Goal: Register for event/course

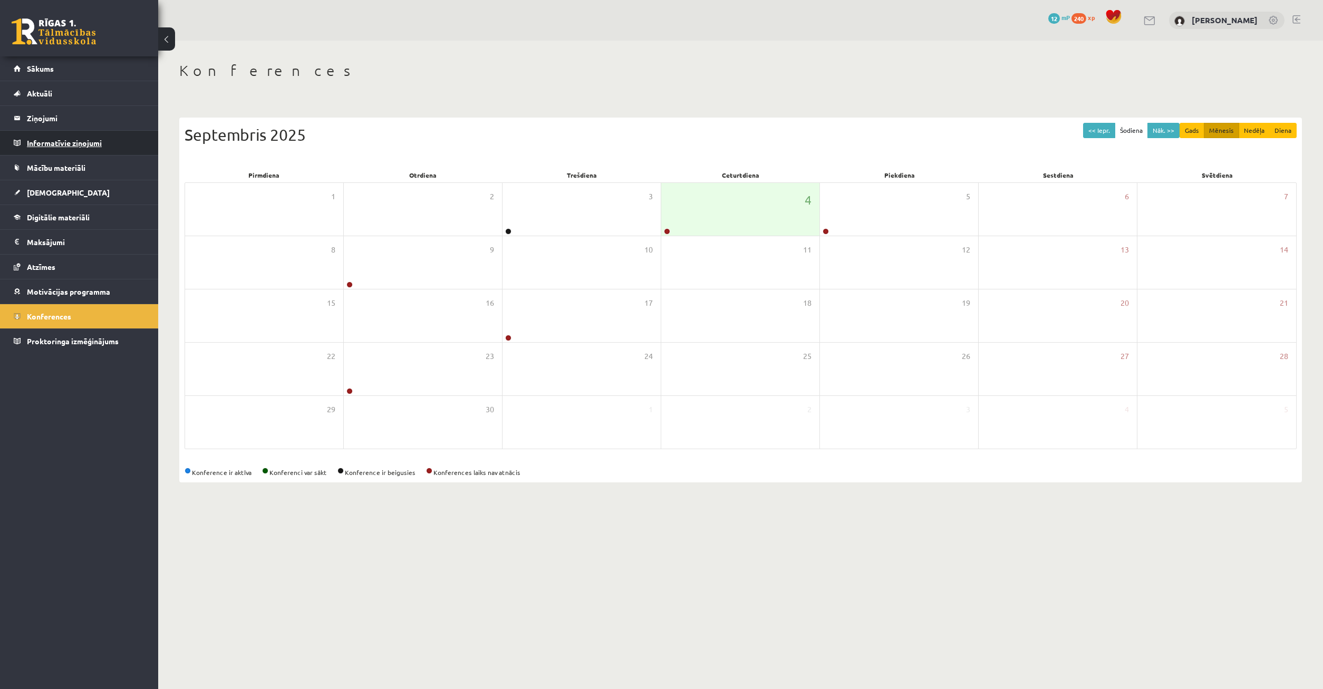
click at [59, 139] on legend "Informatīvie ziņojumi 0" at bounding box center [86, 143] width 118 height 24
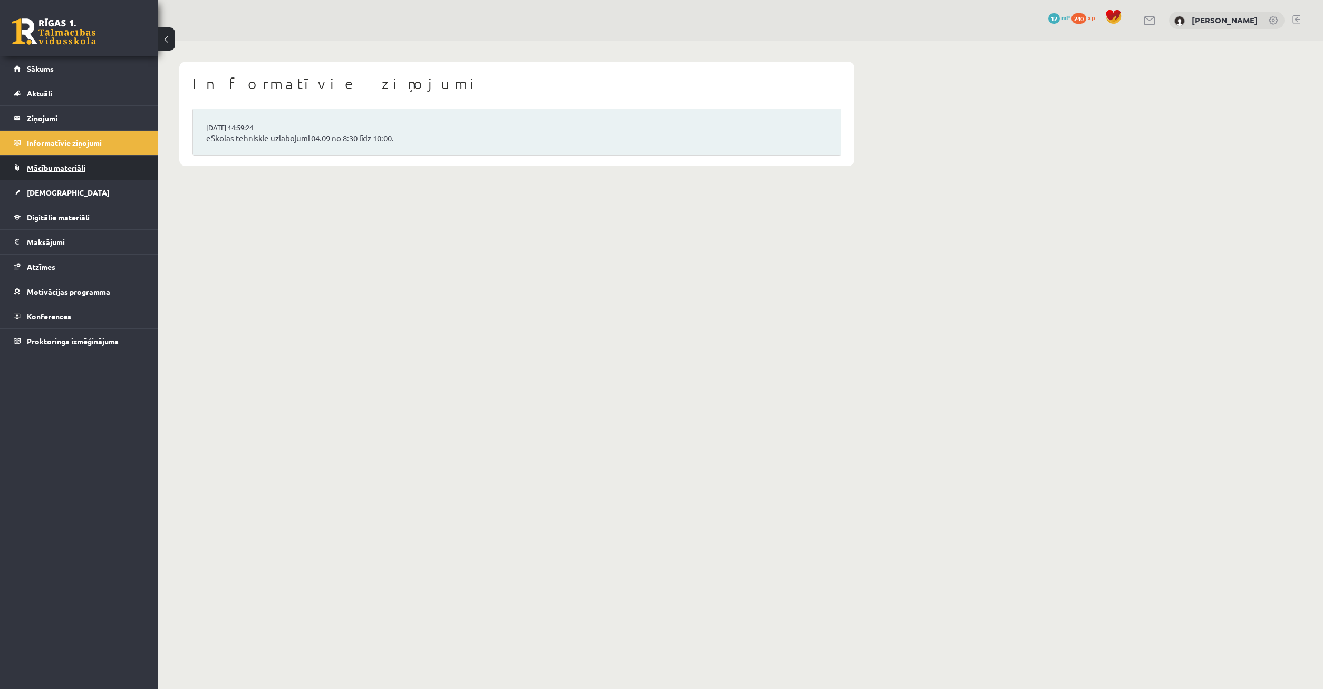
click at [76, 165] on span "Mācību materiāli" at bounding box center [56, 167] width 59 height 9
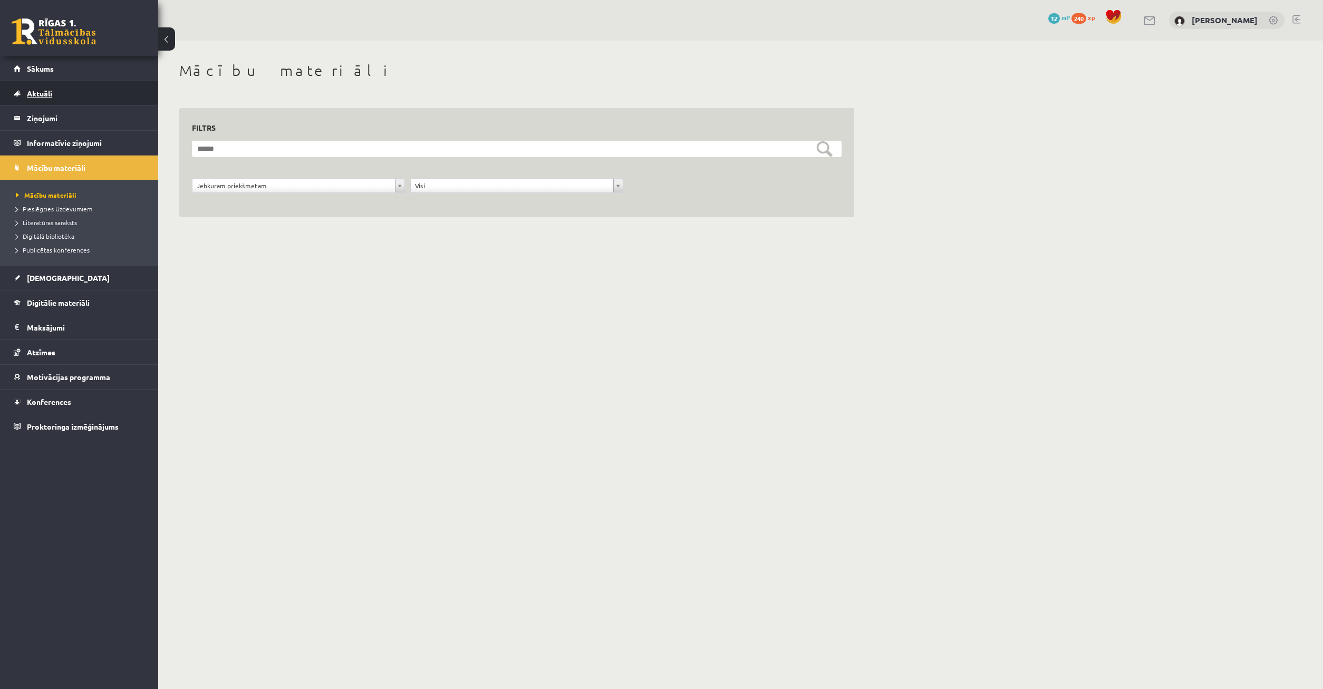
click at [65, 100] on link "Aktuāli" at bounding box center [79, 93] width 131 height 24
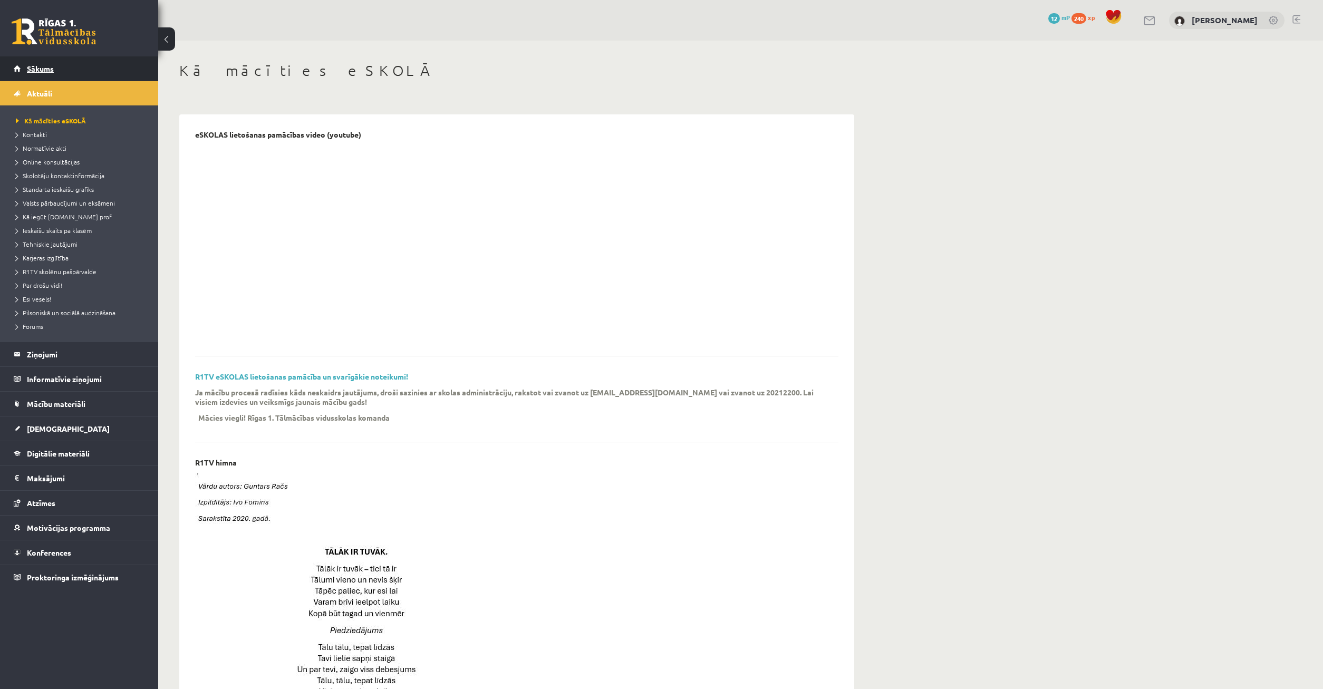
click at [49, 69] on span "Sākums" at bounding box center [40, 68] width 27 height 9
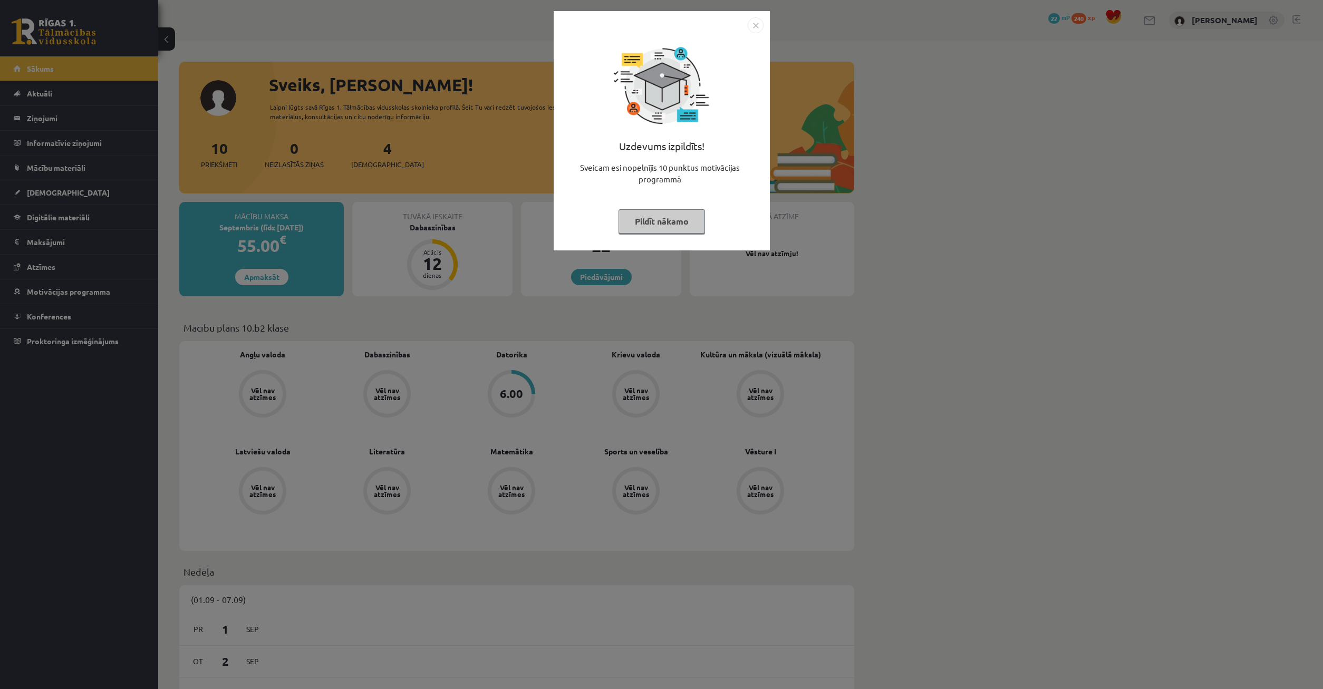
click at [682, 227] on button "Pildīt nākamo" at bounding box center [661, 221] width 86 height 24
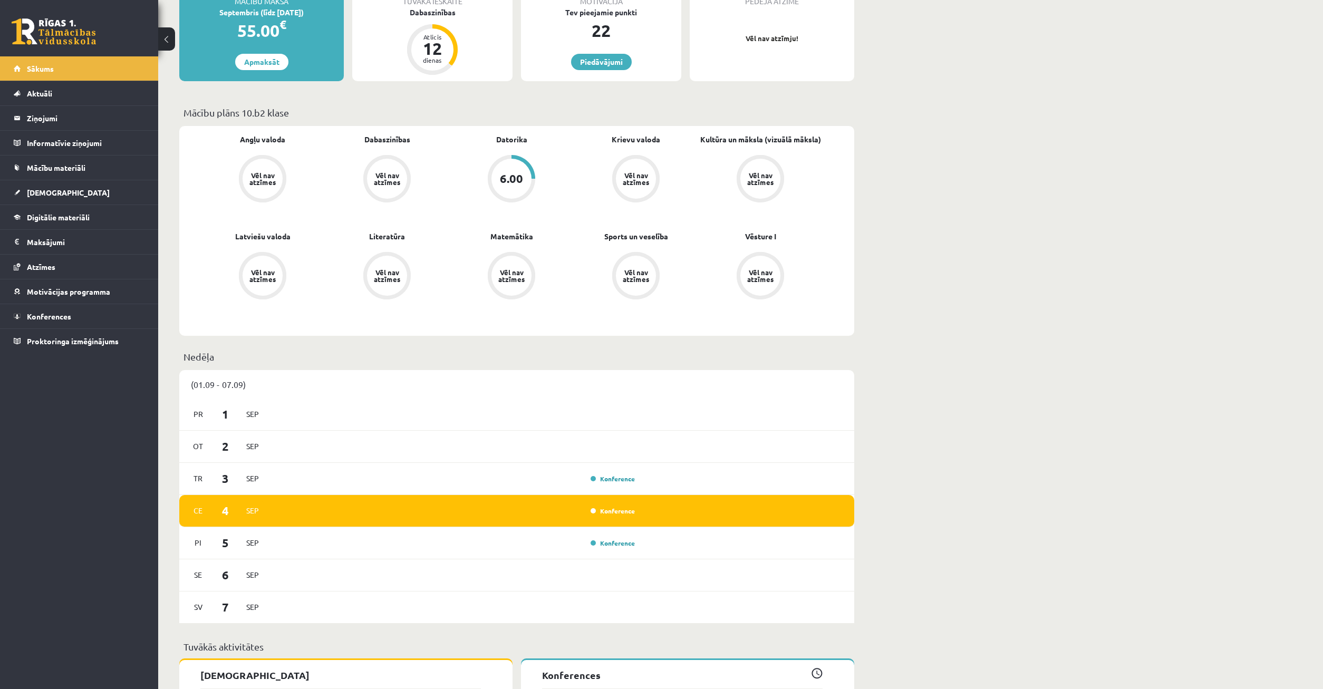
scroll to position [592, 0]
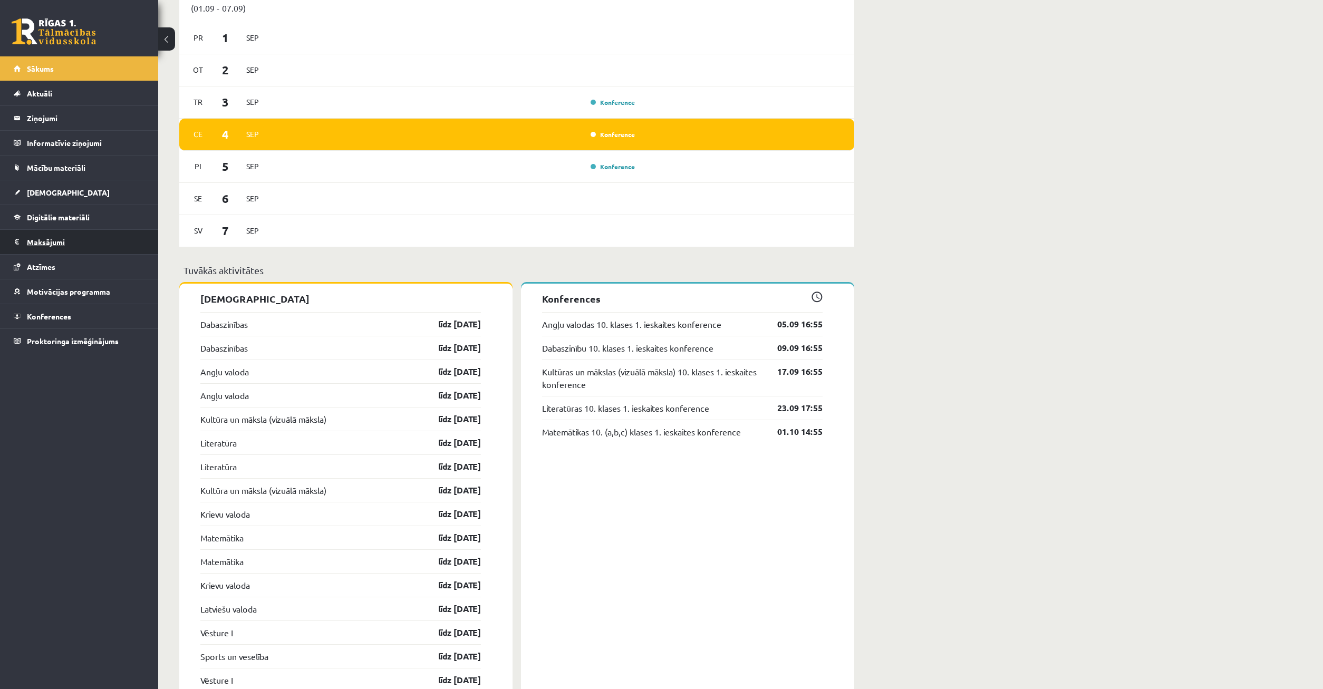
click at [55, 243] on legend "Maksājumi 0" at bounding box center [86, 242] width 118 height 24
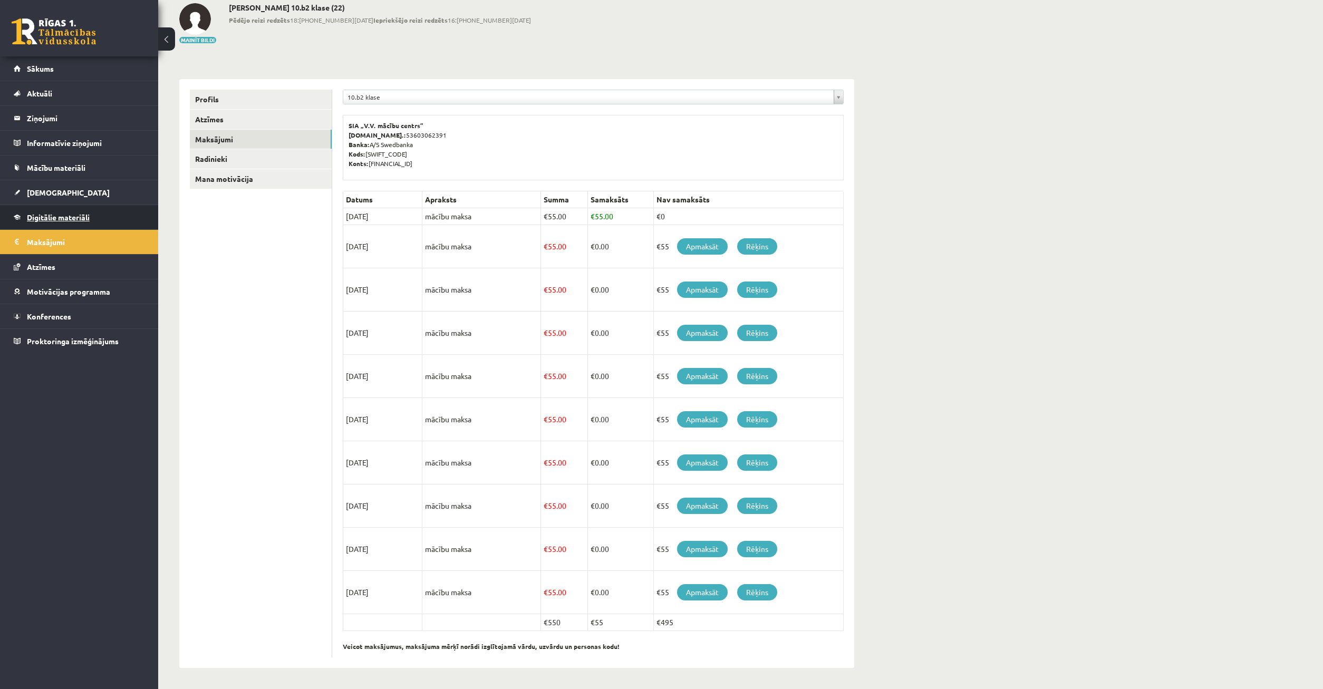
click at [60, 224] on link "Digitālie materiāli" at bounding box center [79, 217] width 131 height 24
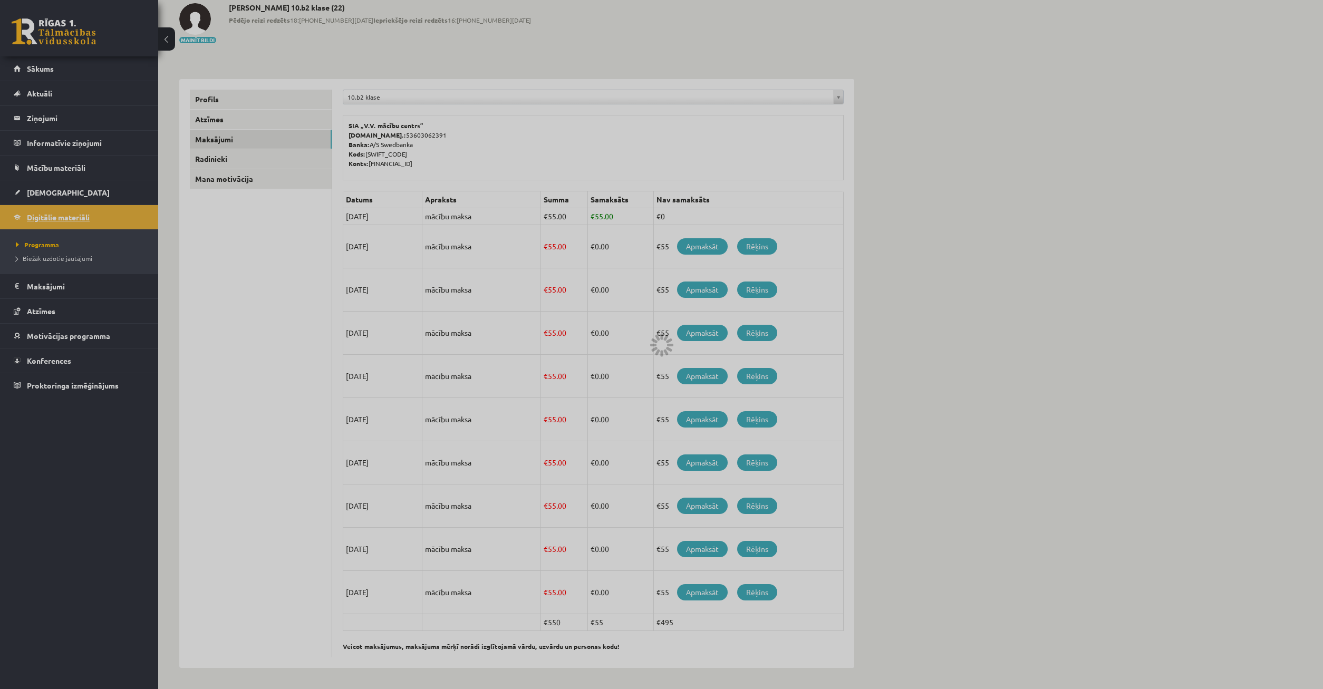
scroll to position [32, 0]
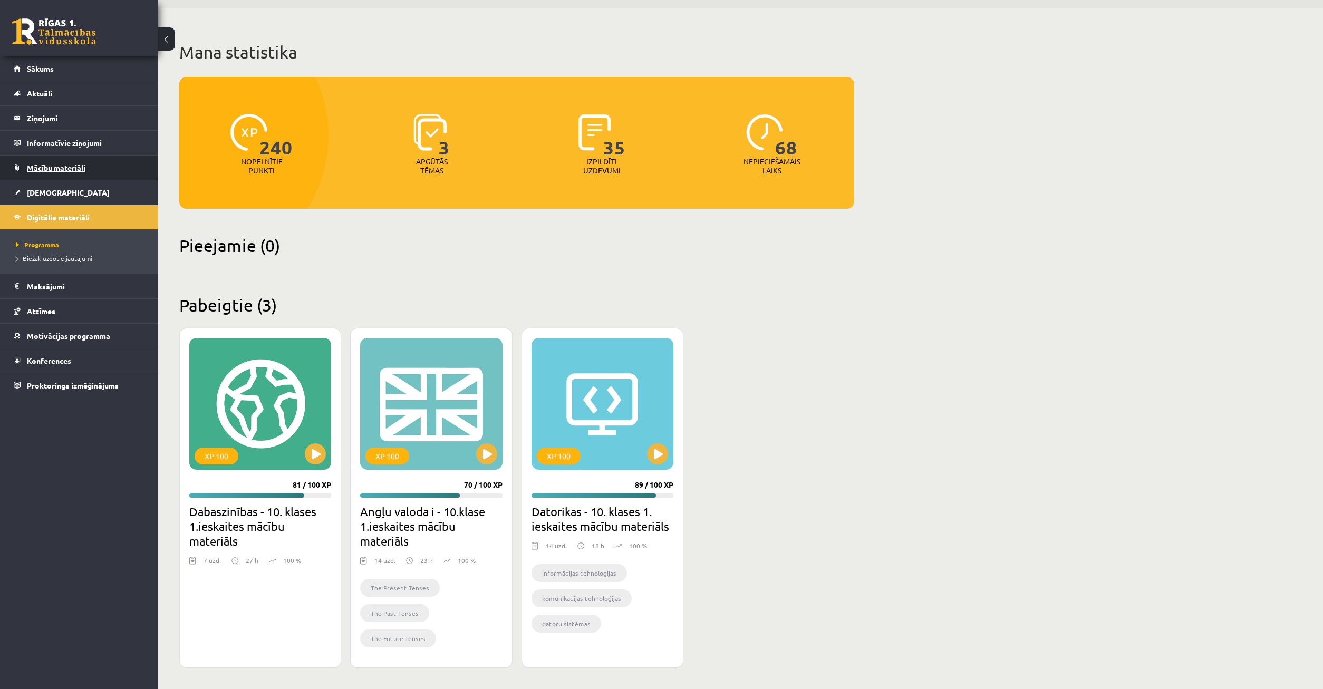
click at [51, 179] on link "Mācību materiāli" at bounding box center [79, 168] width 131 height 24
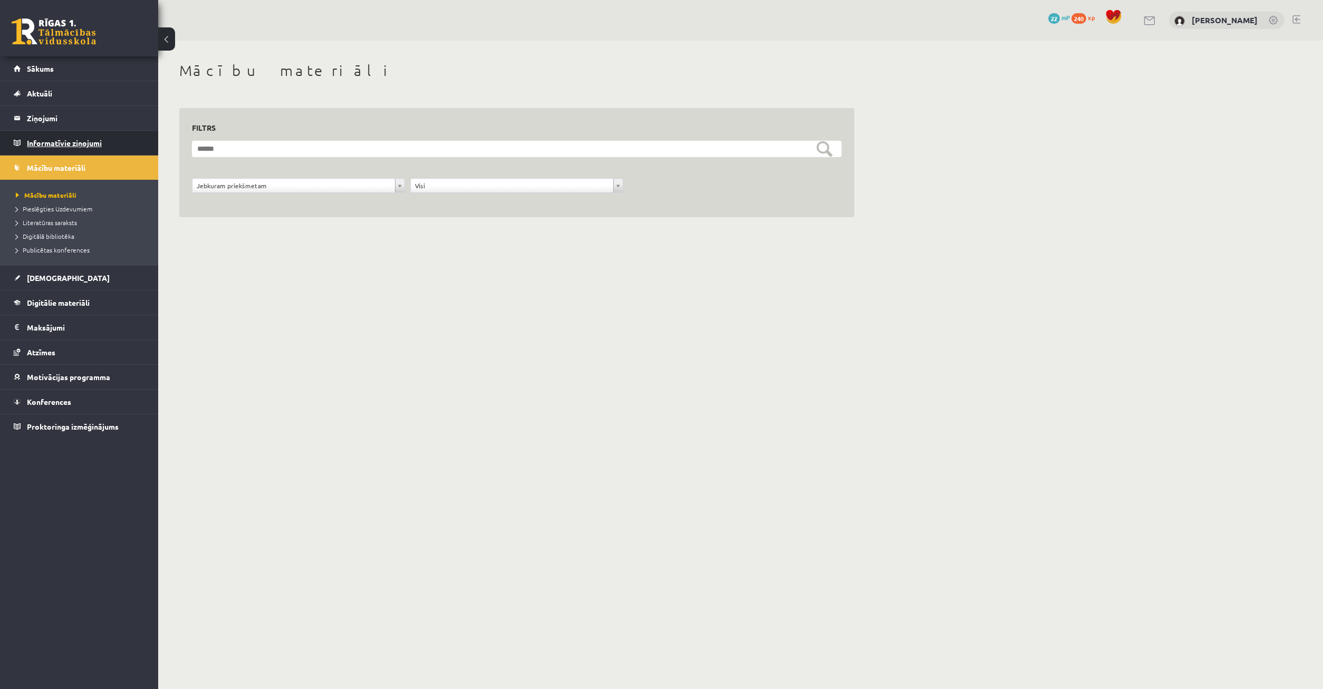
click at [52, 143] on legend "Informatīvie ziņojumi 0" at bounding box center [86, 143] width 118 height 24
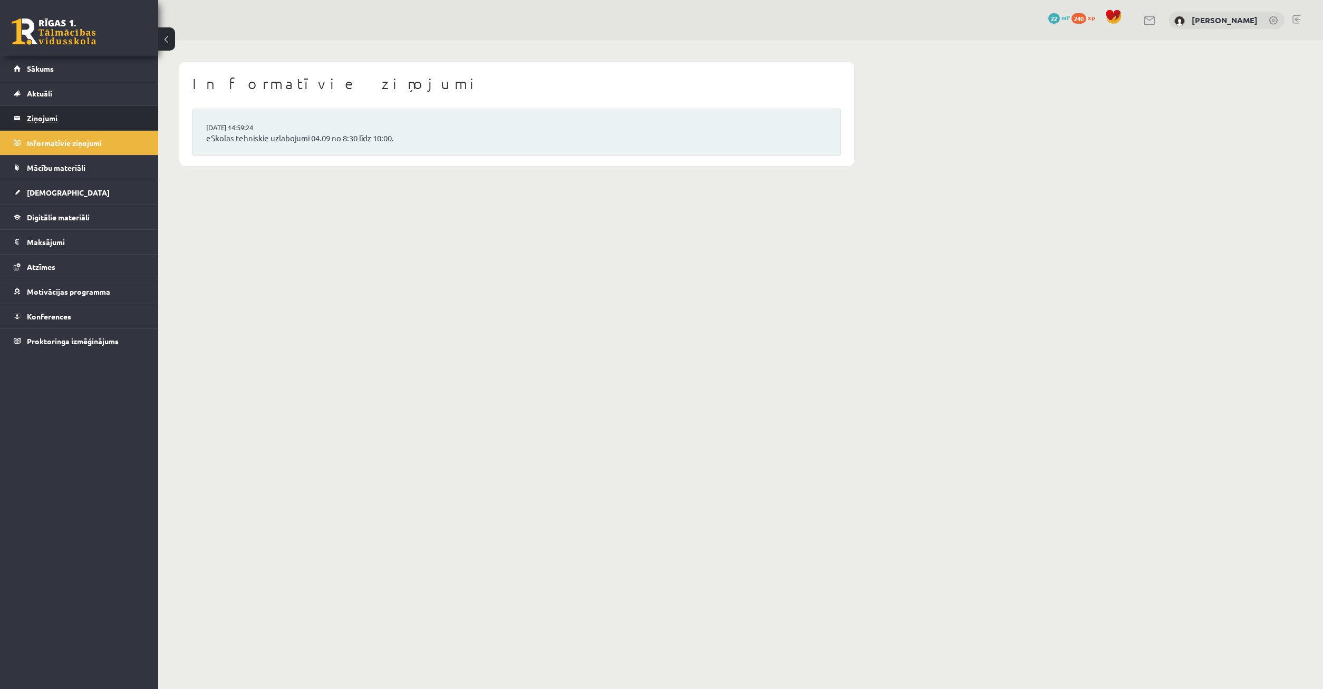
click at [59, 114] on legend "Ziņojumi 0" at bounding box center [86, 118] width 118 height 24
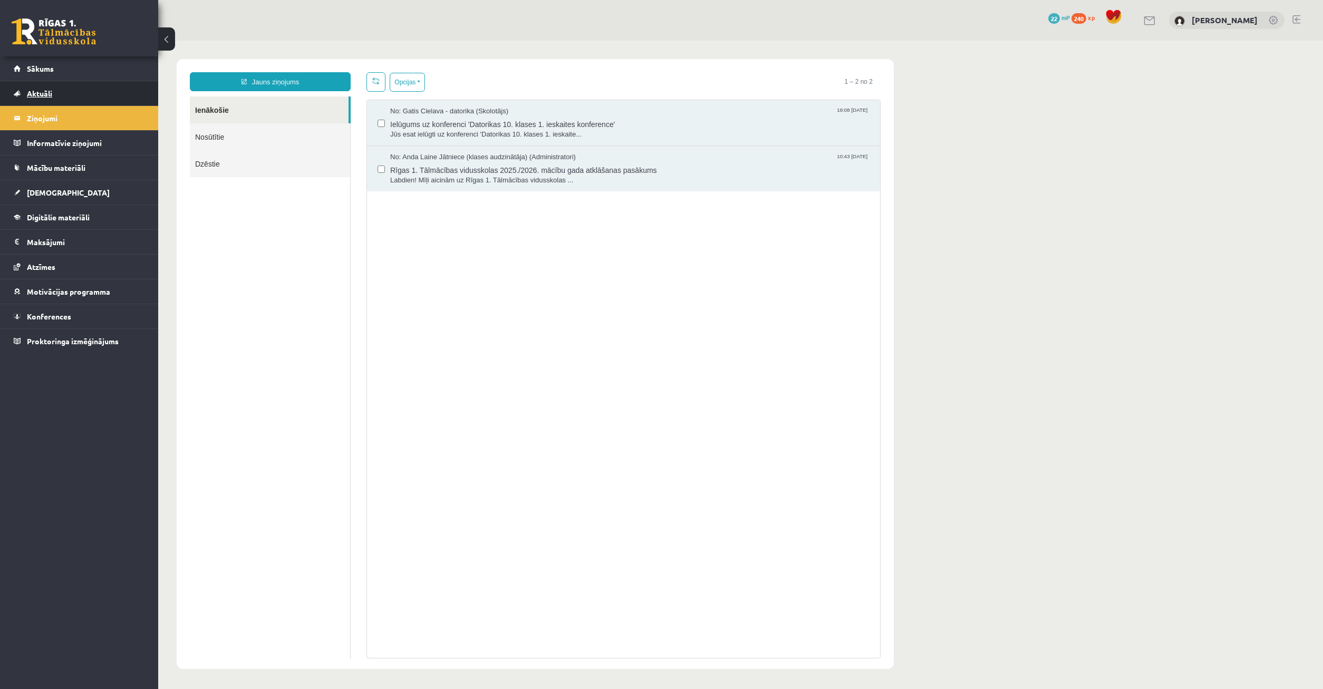
click at [69, 92] on link "Aktuāli" at bounding box center [79, 93] width 131 height 24
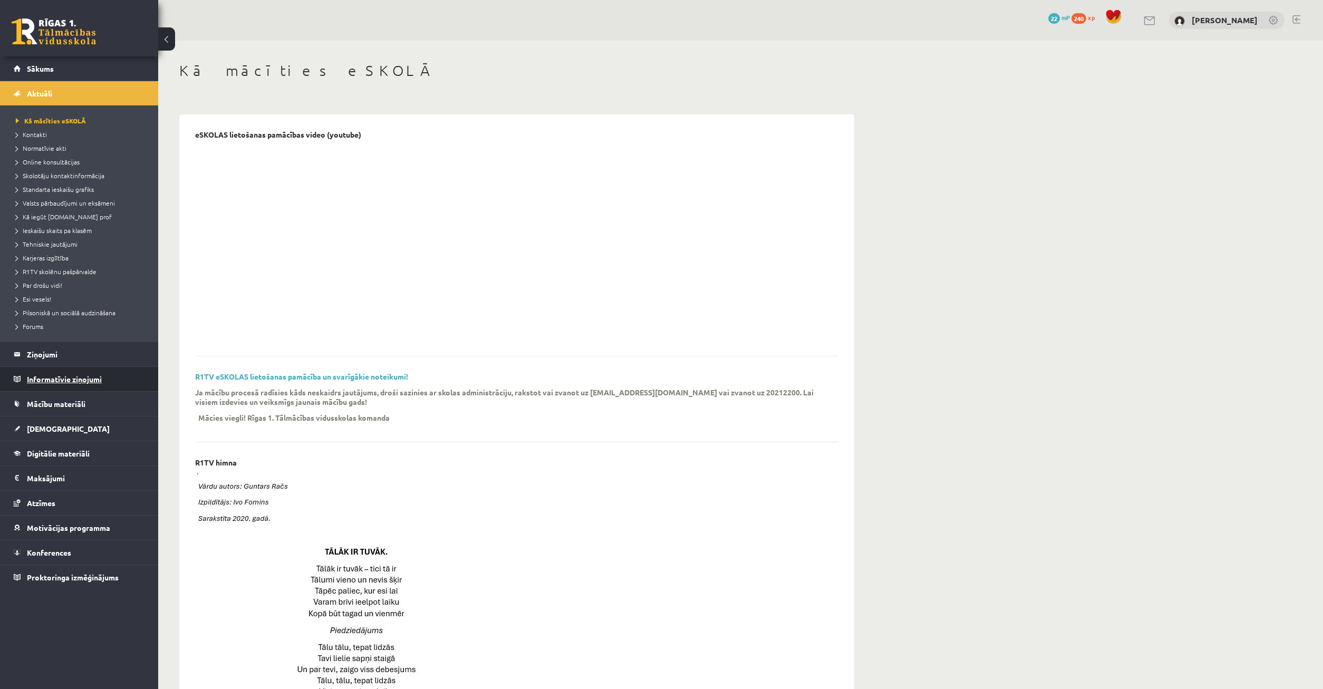
click at [113, 381] on legend "Informatīvie ziņojumi 0" at bounding box center [86, 379] width 118 height 24
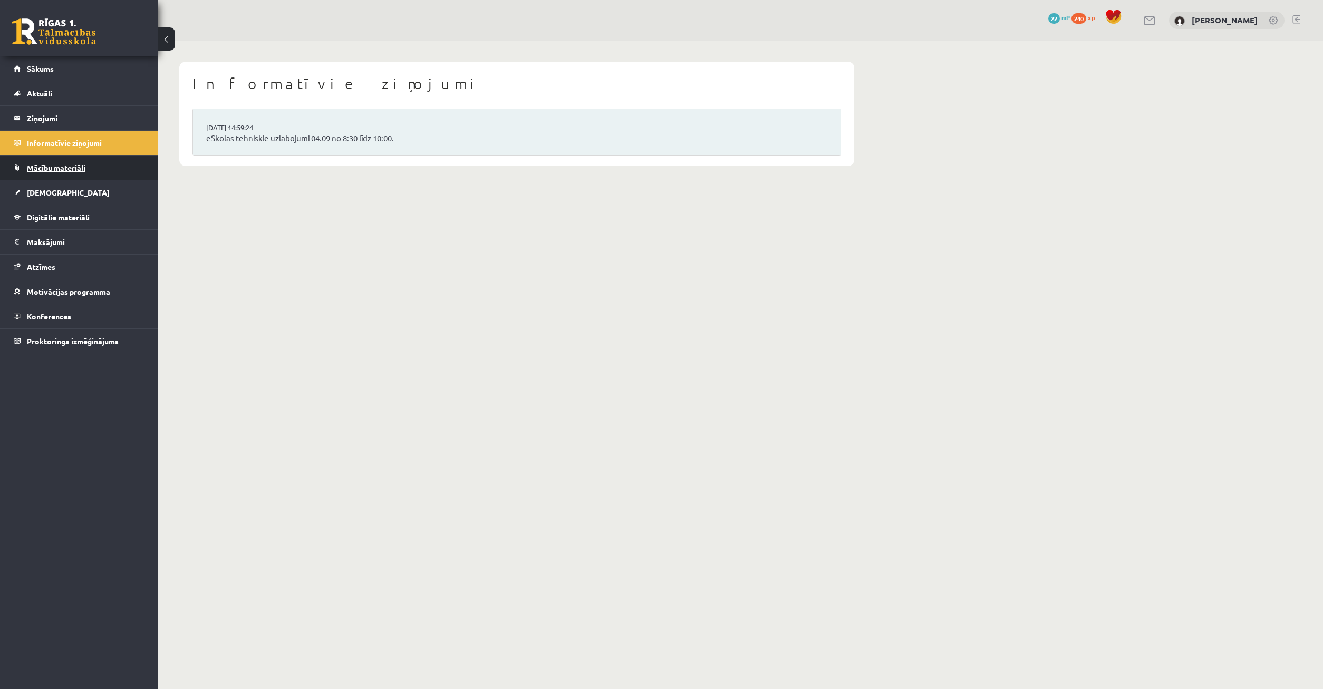
click at [90, 169] on link "Mācību materiāli" at bounding box center [79, 168] width 131 height 24
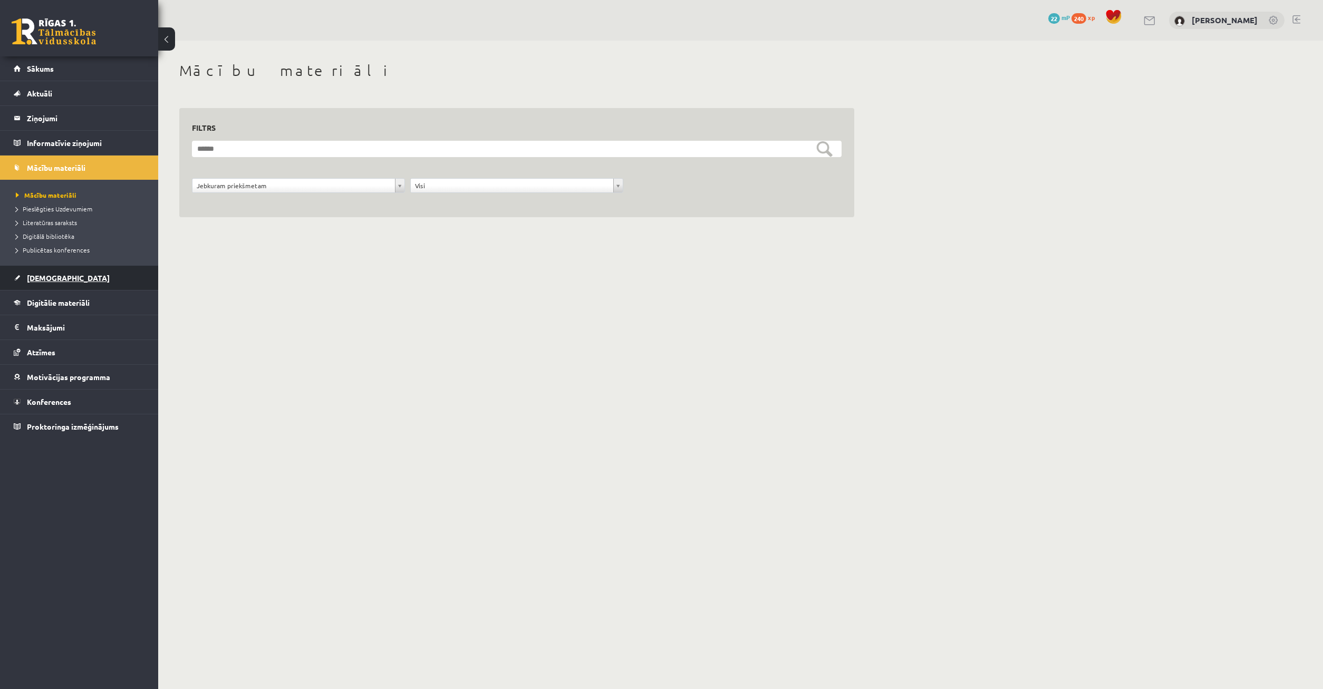
click at [82, 288] on link "[DEMOGRAPHIC_DATA]" at bounding box center [79, 278] width 131 height 24
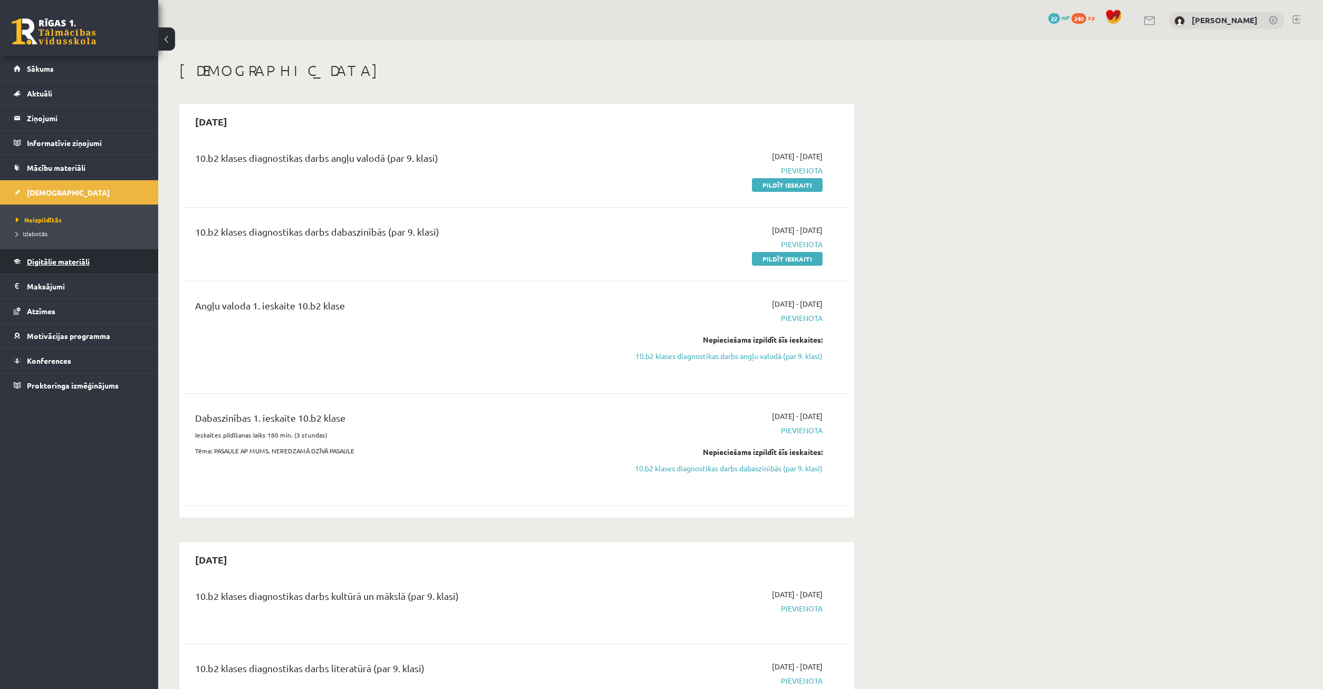
click at [77, 264] on span "Digitālie materiāli" at bounding box center [58, 261] width 63 height 9
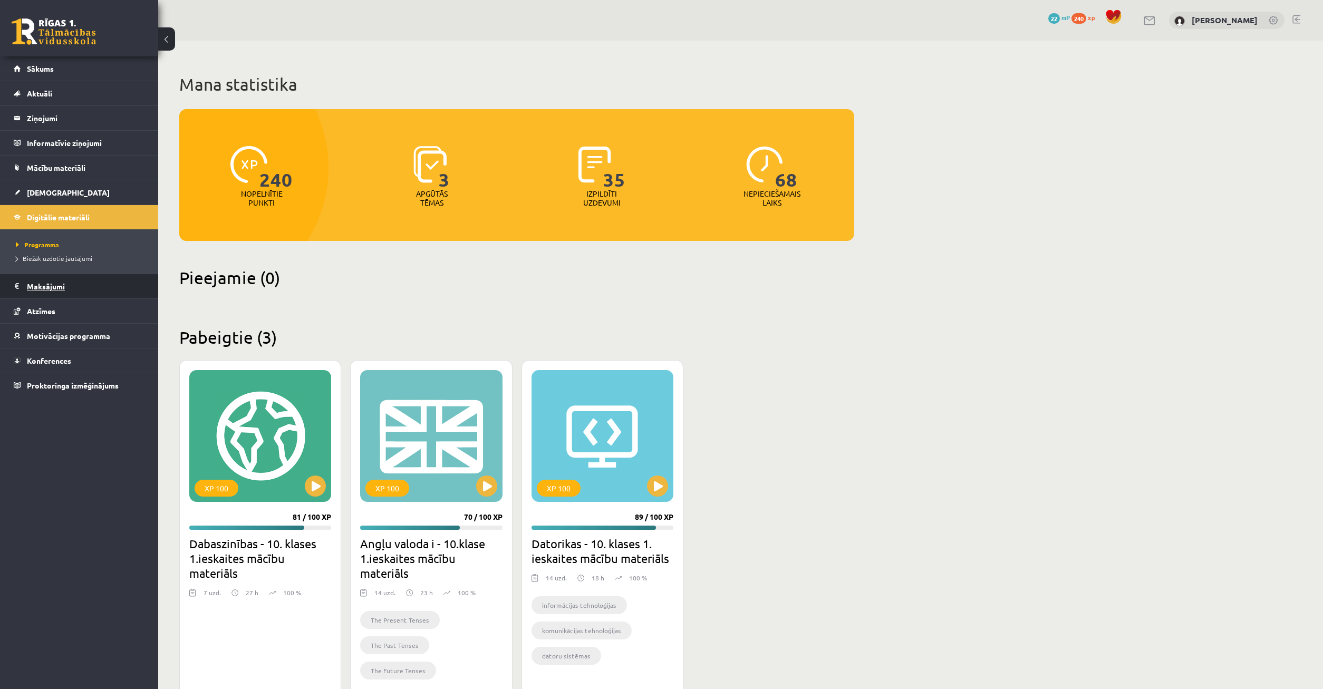
click at [80, 294] on legend "Maksājumi 0" at bounding box center [86, 286] width 118 height 24
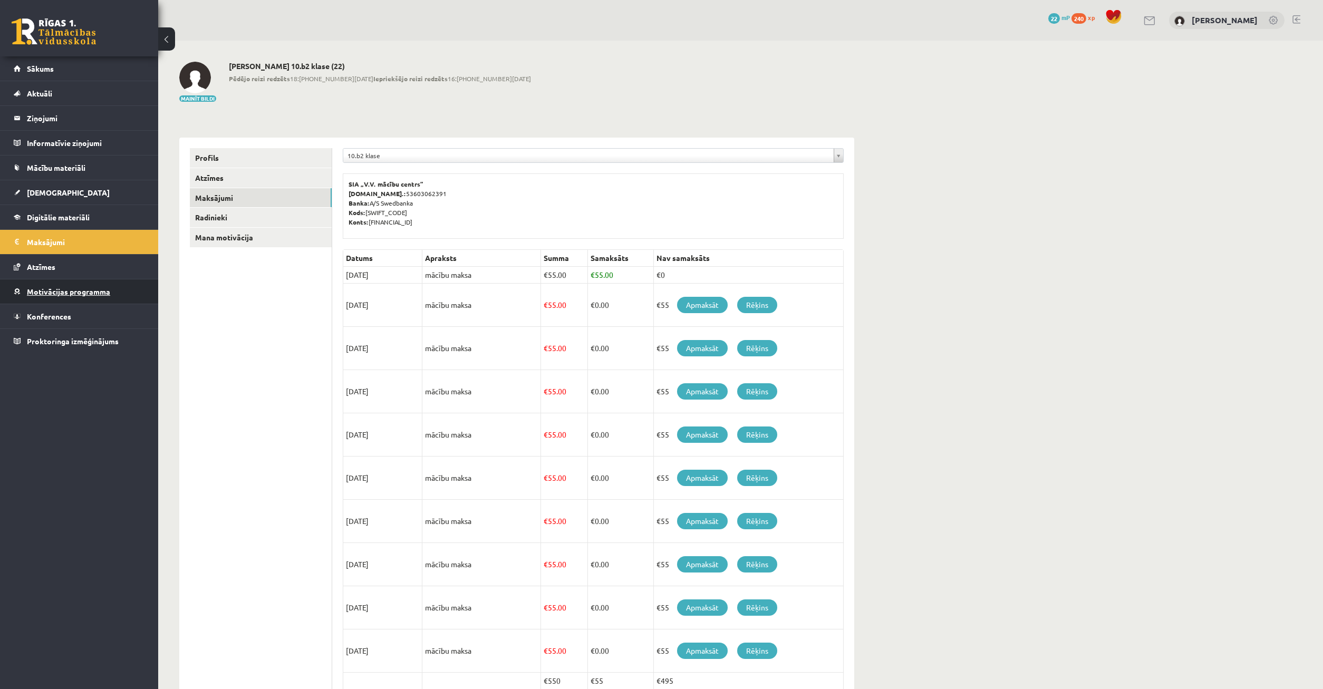
click at [81, 292] on span "Motivācijas programma" at bounding box center [68, 291] width 83 height 9
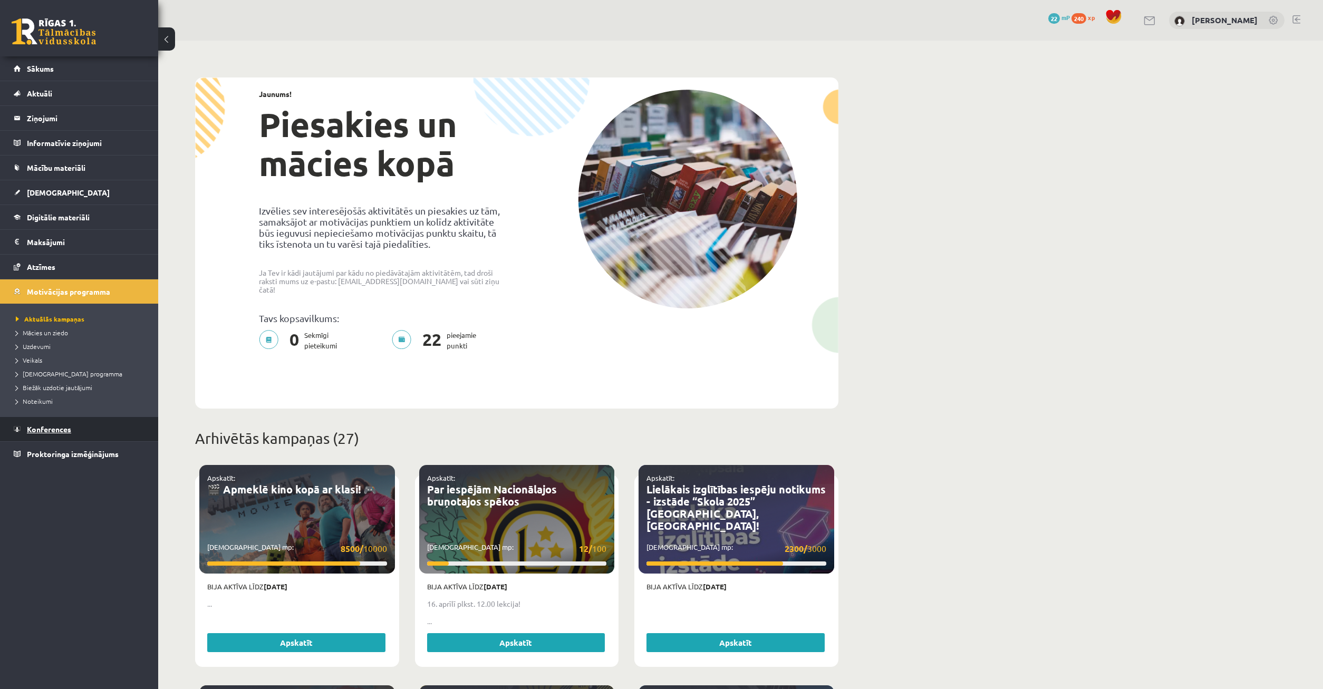
click at [90, 426] on link "Konferences" at bounding box center [79, 429] width 131 height 24
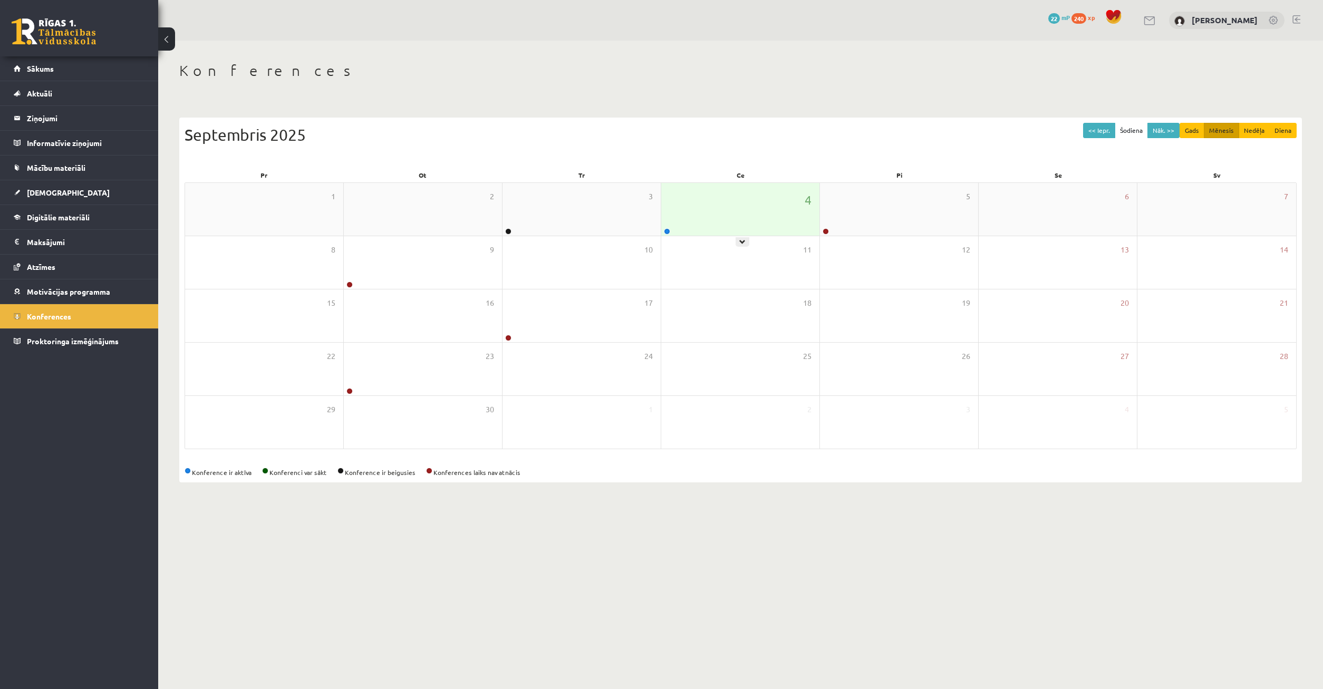
click at [714, 208] on div "4" at bounding box center [740, 209] width 158 height 53
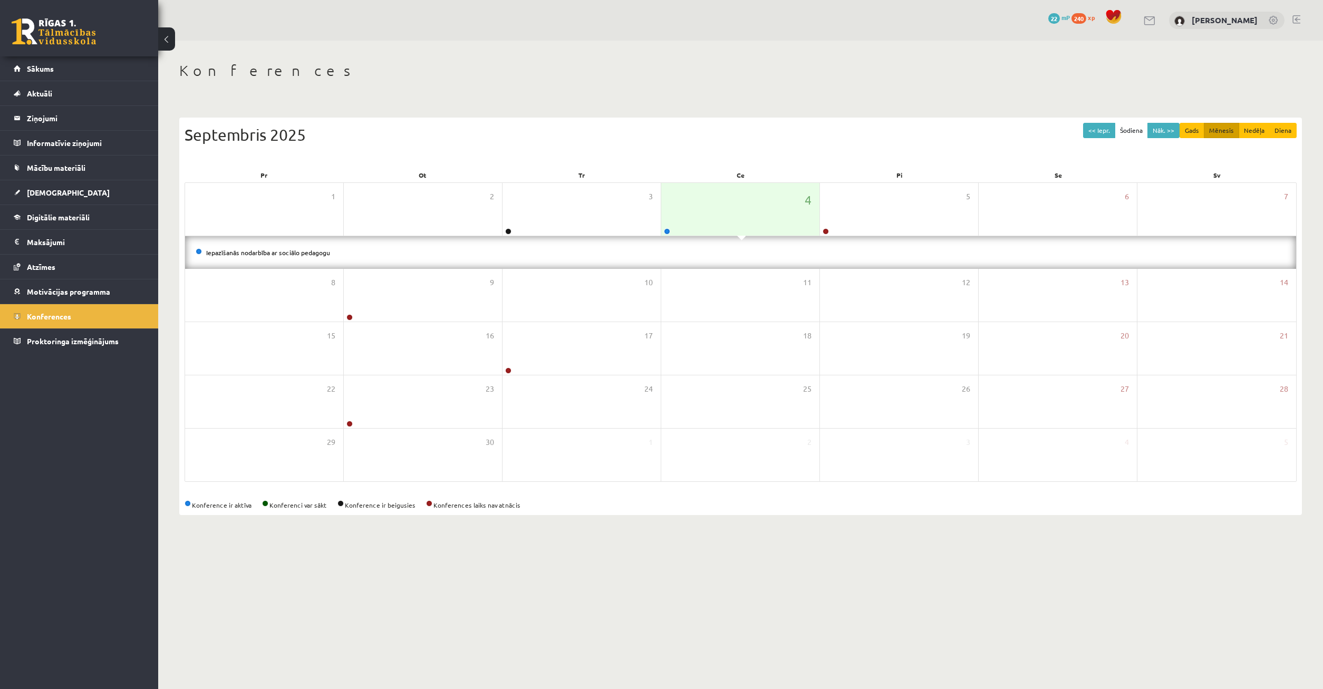
drag, startPoint x: 526, startPoint y: 258, endPoint x: 398, endPoint y: 251, distance: 128.3
click at [526, 258] on div "Iepazīšanās nodarbība ar sociālo pedagogu" at bounding box center [740, 252] width 1111 height 33
click at [246, 252] on link "Iepazīšanās nodarbība ar sociālo pedagogu" at bounding box center [268, 252] width 124 height 8
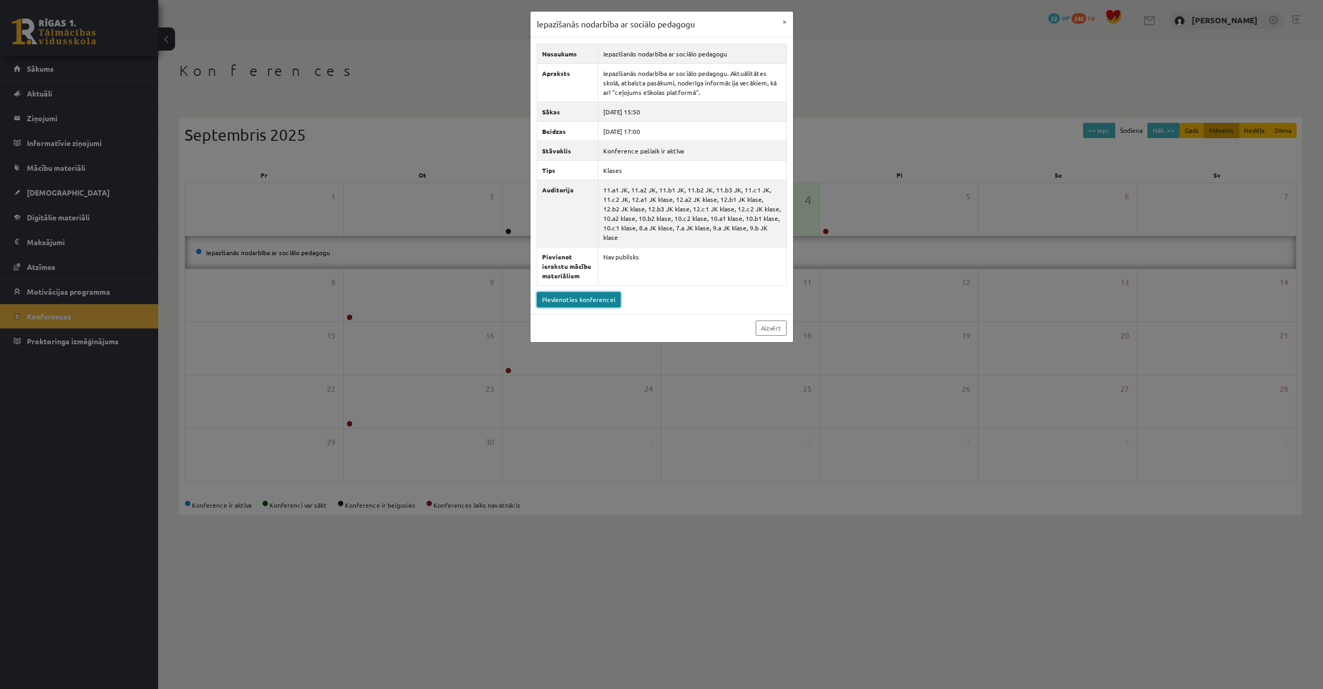
click at [571, 292] on link "Pievienoties konferencei" at bounding box center [579, 299] width 84 height 15
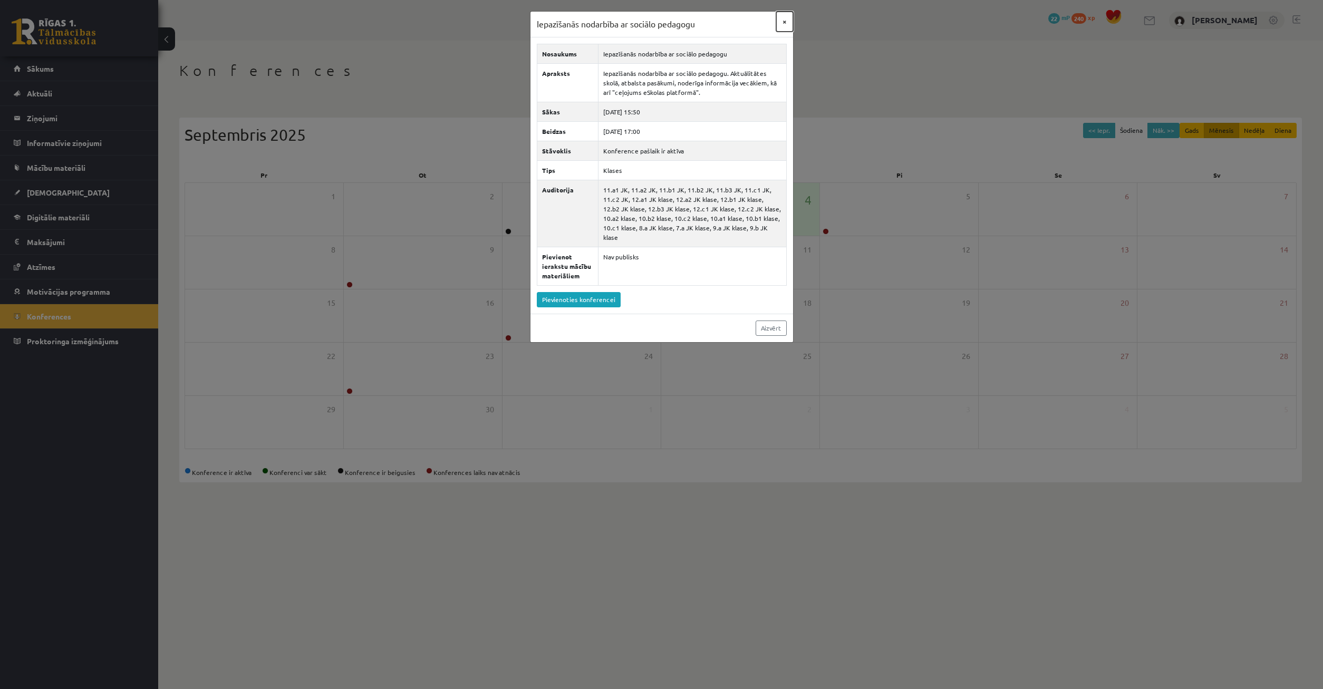
click at [785, 21] on button "×" at bounding box center [784, 22] width 17 height 20
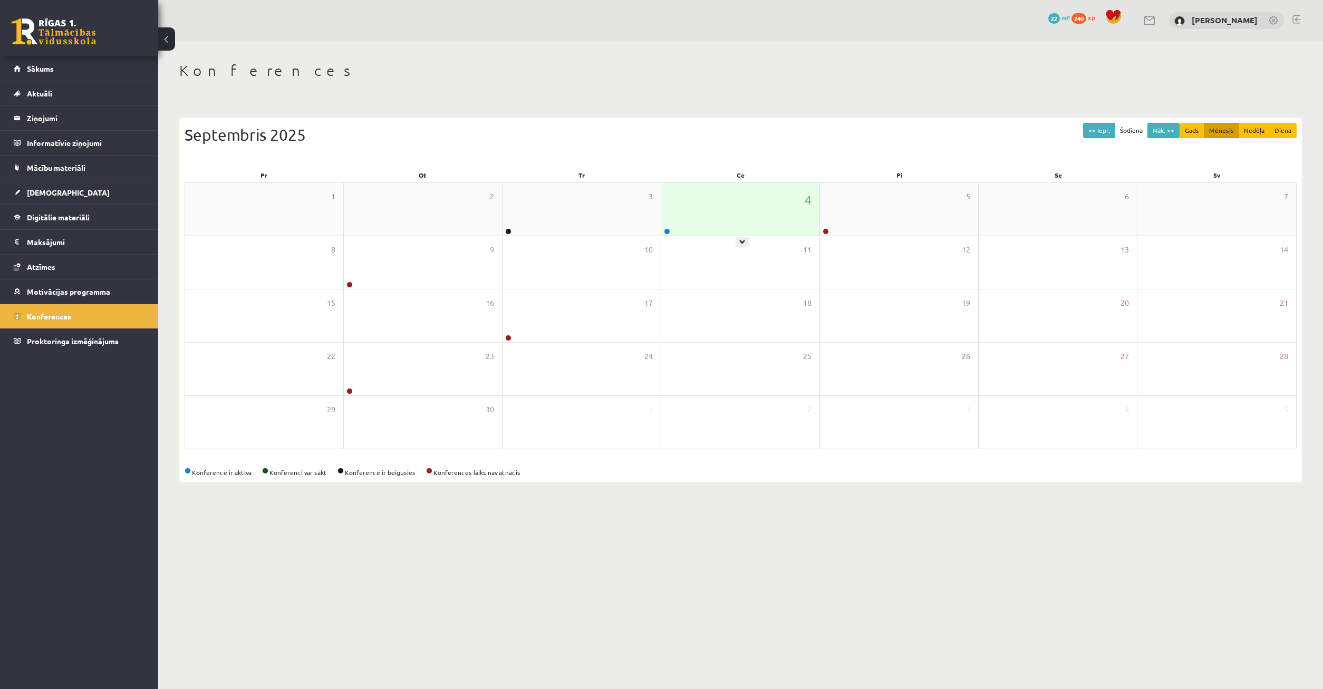
click at [714, 229] on div "4" at bounding box center [740, 209] width 158 height 53
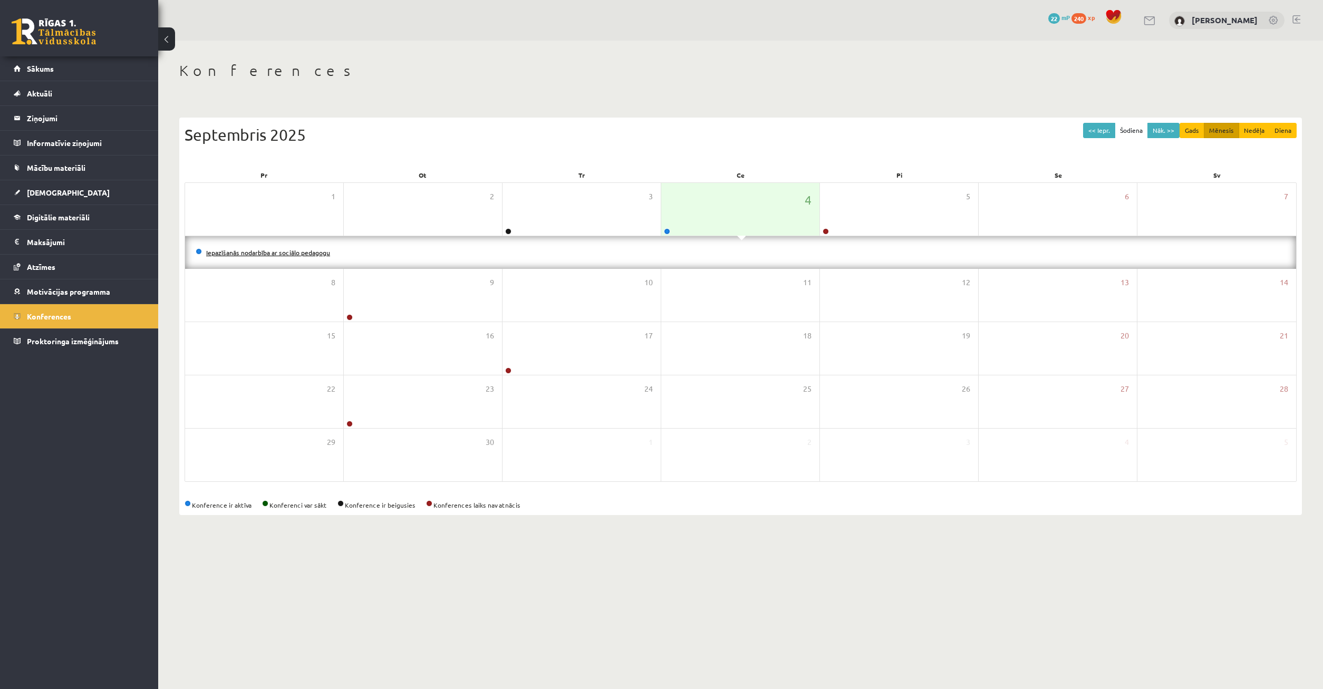
click at [287, 250] on link "Iepazīšanās nodarbība ar sociālo pedagogu" at bounding box center [268, 252] width 124 height 8
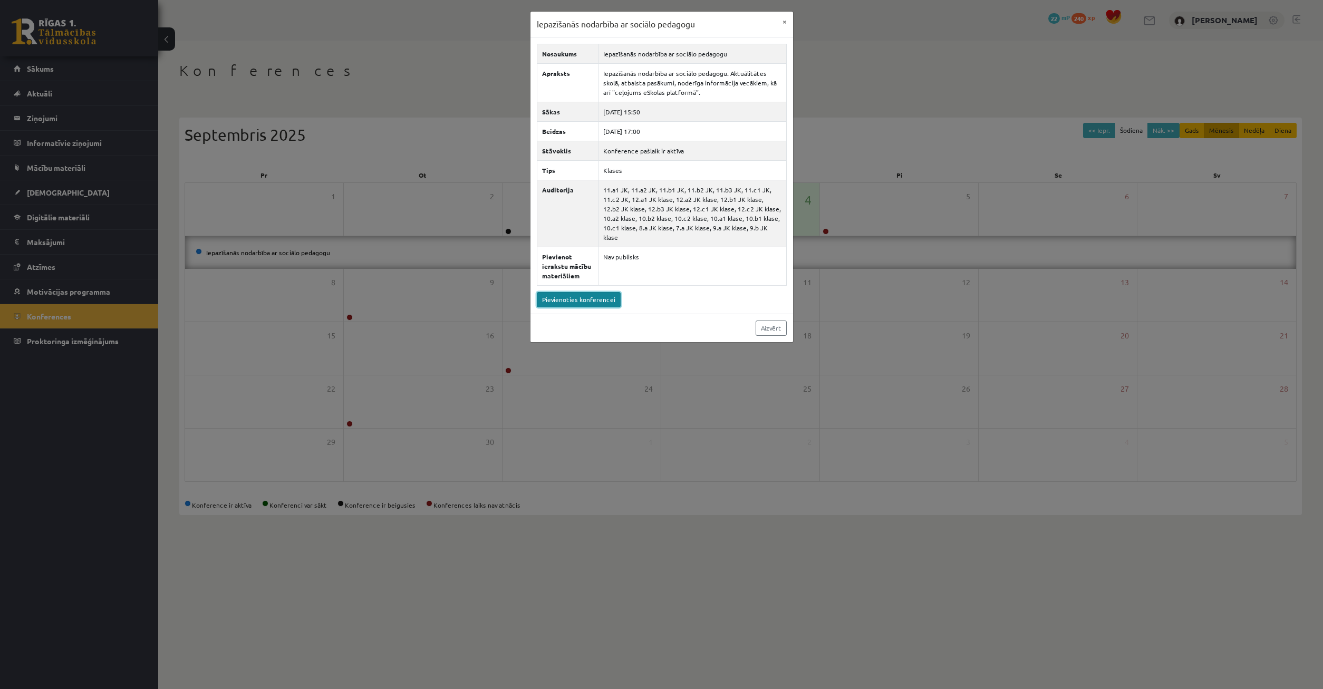
click at [588, 292] on link "Pievienoties konferencei" at bounding box center [579, 299] width 84 height 15
